Goal: Task Accomplishment & Management: Manage account settings

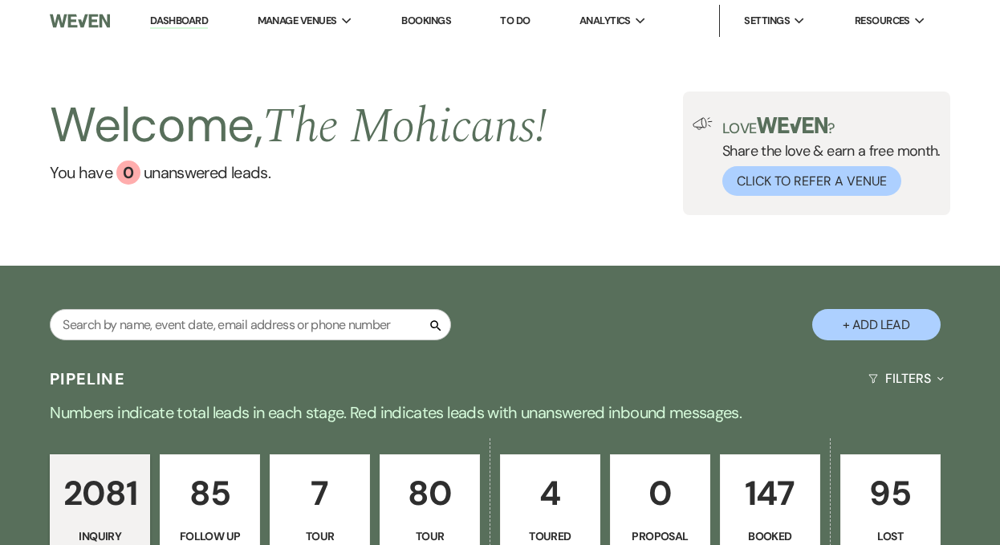
click at [175, 19] on link "Dashboard" at bounding box center [179, 21] width 58 height 15
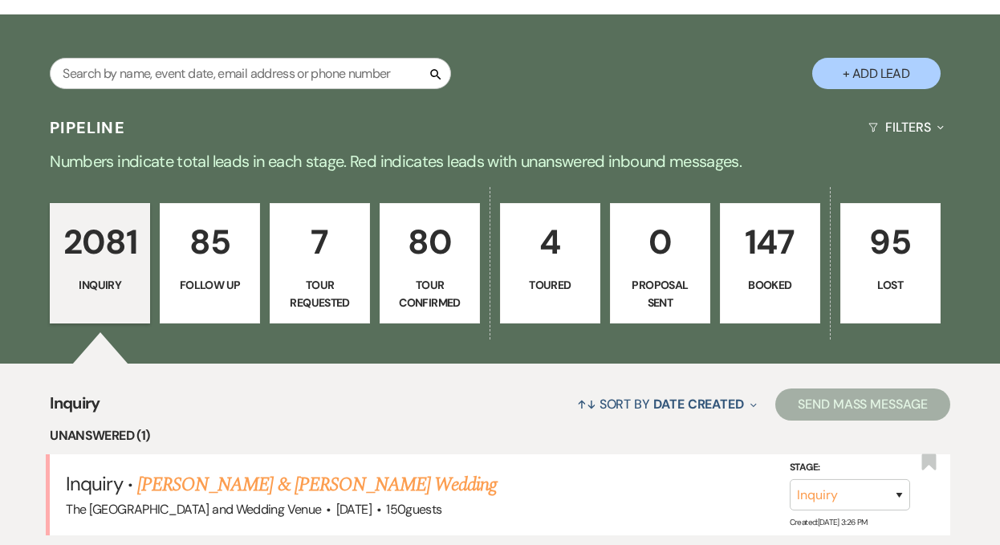
scroll to position [457, 0]
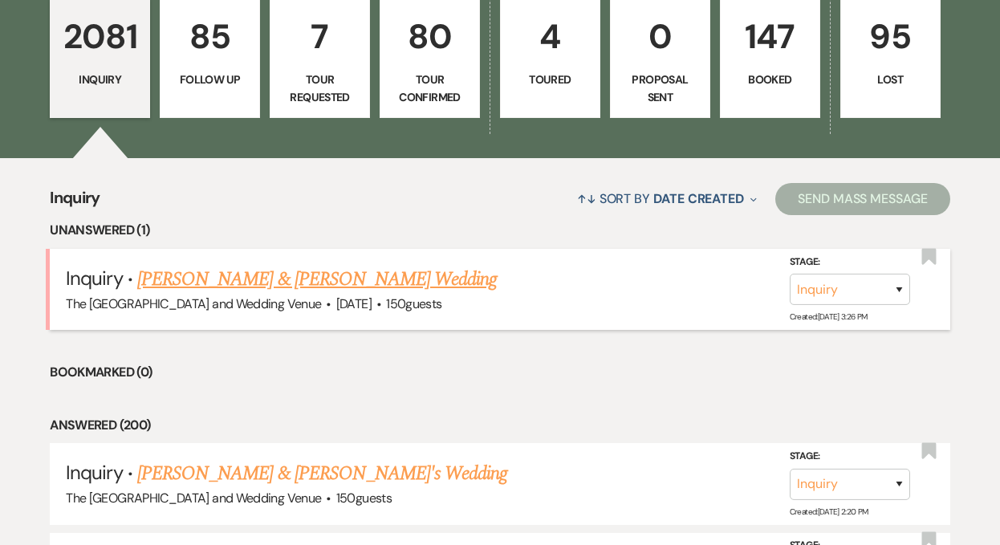
click at [252, 283] on link "[PERSON_NAME] & [PERSON_NAME] Wedding" at bounding box center [317, 279] width 360 height 29
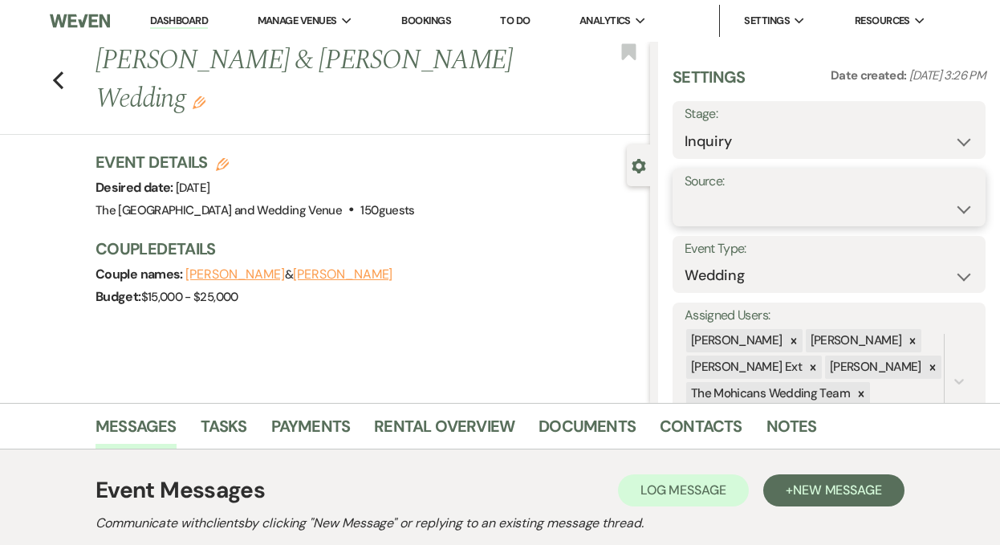
click at [735, 207] on select "Weven Venue Website Instagram Facebook Pinterest Google The Knot Wedding Wire H…" at bounding box center [829, 208] width 289 height 31
select select "5"
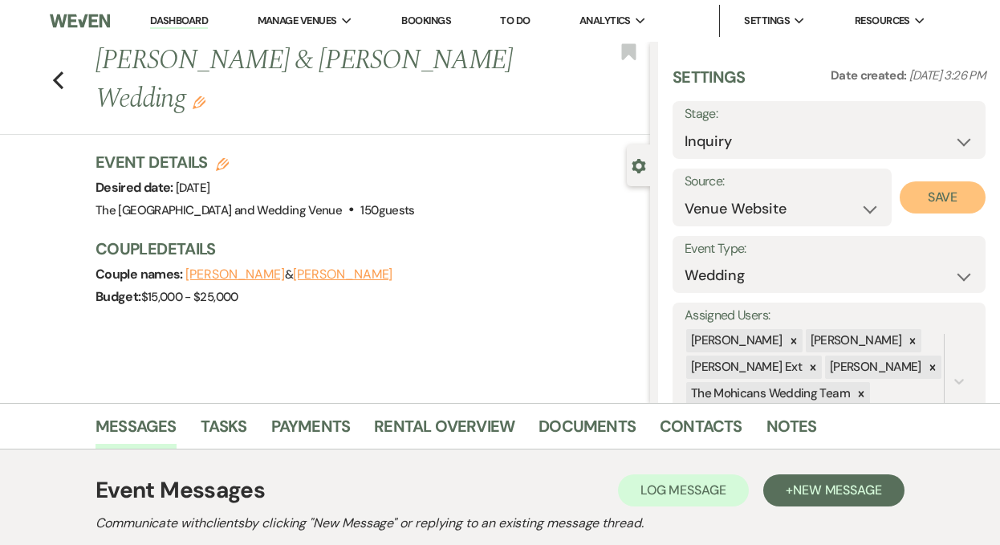
click at [935, 193] on button "Save" at bounding box center [943, 197] width 86 height 32
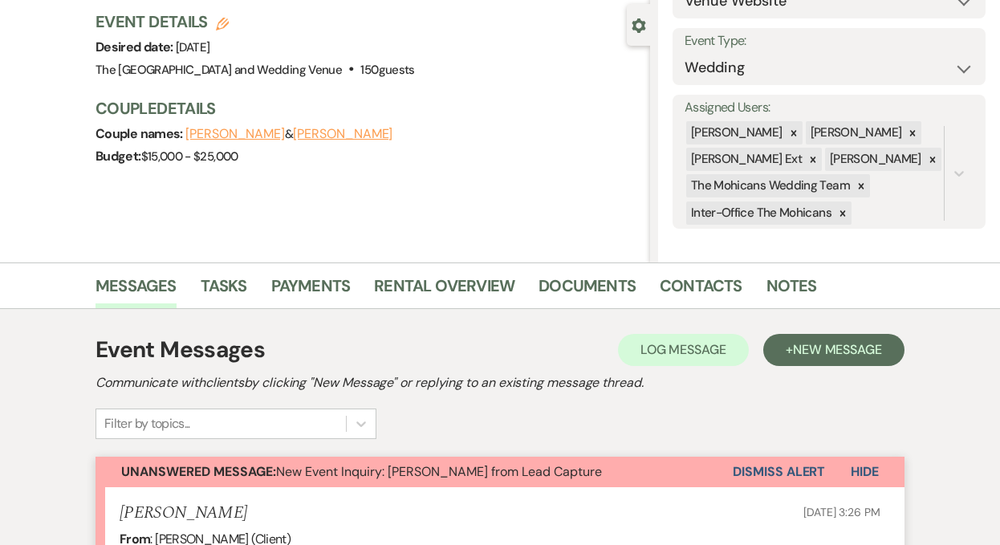
scroll to position [182, 0]
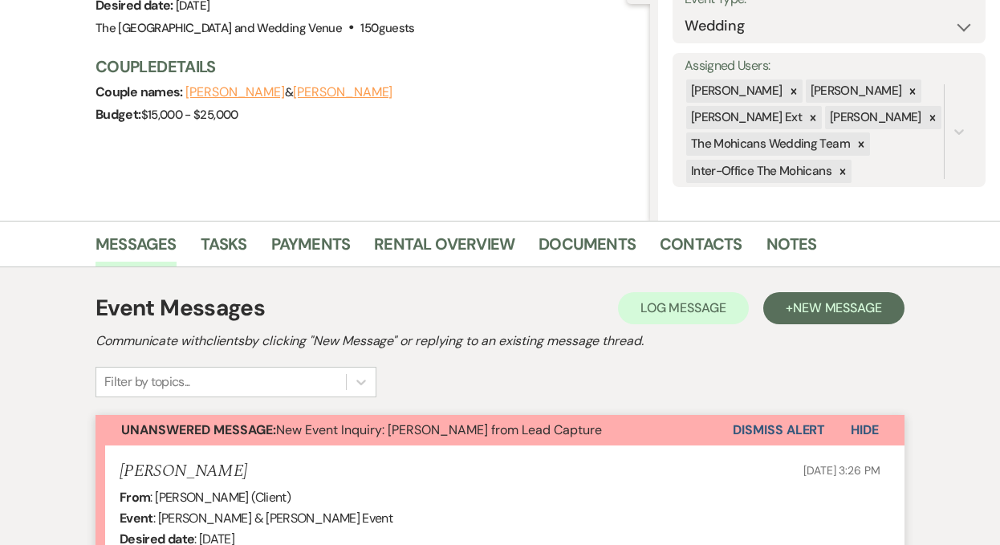
click at [746, 431] on button "Dismiss Alert" at bounding box center [779, 430] width 92 height 31
